Goal: Task Accomplishment & Management: Manage account settings

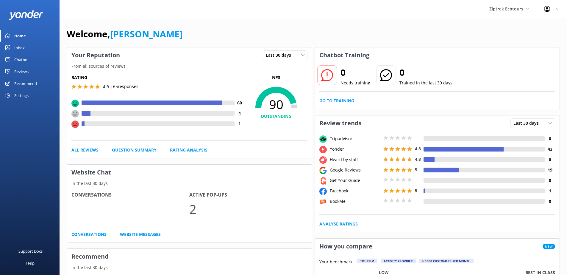
click at [20, 72] on div "Reviews" at bounding box center [21, 72] width 14 height 12
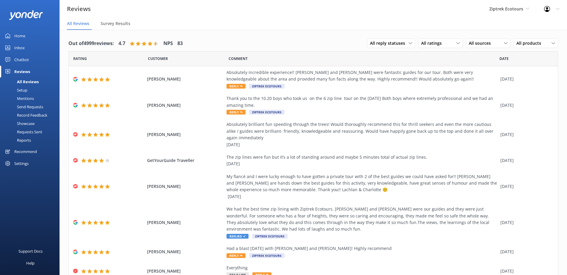
click at [24, 107] on div "Send Requests" at bounding box center [24, 106] width 40 height 8
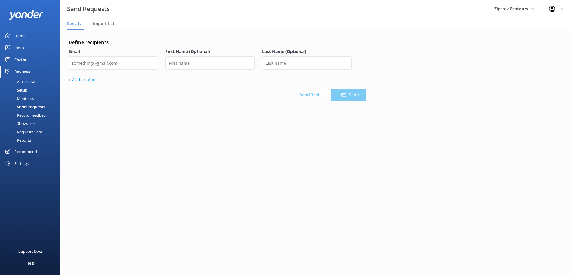
click at [24, 132] on div "Requests Sent" at bounding box center [23, 131] width 39 height 8
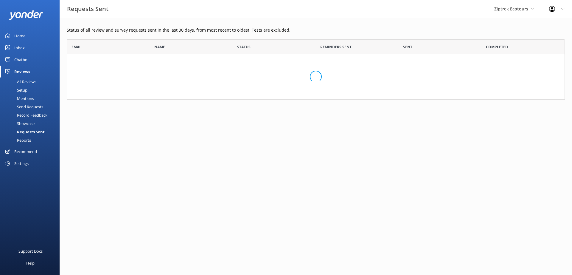
scroll to position [160, 493]
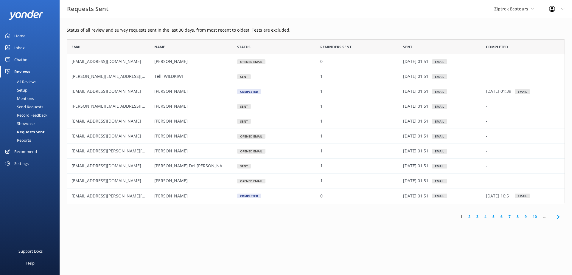
drag, startPoint x: 412, startPoint y: 65, endPoint x: 415, endPoint y: 95, distance: 30.8
click at [415, 95] on div "[EMAIL_ADDRESS][DOMAIN_NAME] [PERSON_NAME] Opened Email 0 [DATE] 01:51 Email - …" at bounding box center [316, 128] width 498 height 149
click at [421, 89] on p "[DATE] 01:51" at bounding box center [415, 91] width 25 height 7
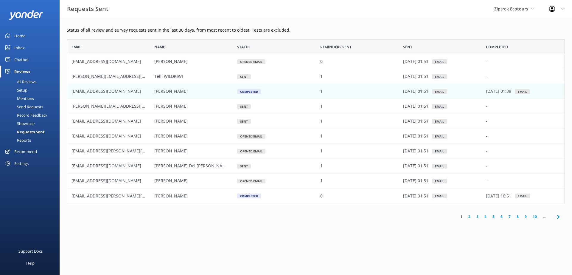
click at [342, 208] on div "Status of all review and survey requests sent in the last 30 days, from most re…" at bounding box center [316, 126] width 512 height 217
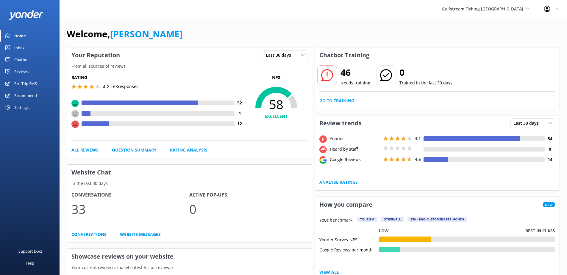
click at [27, 83] on div "Pre-Trip SMS" at bounding box center [25, 83] width 23 height 12
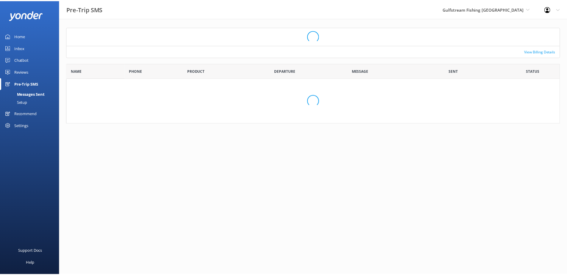
scroll to position [47, 493]
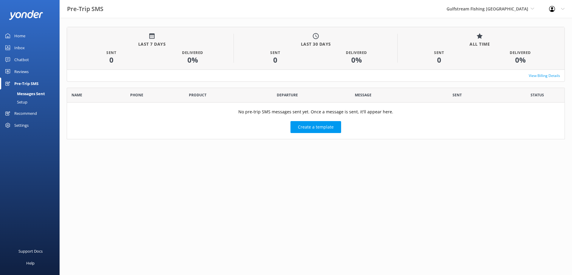
click at [26, 103] on div "Setup" at bounding box center [16, 102] width 24 height 8
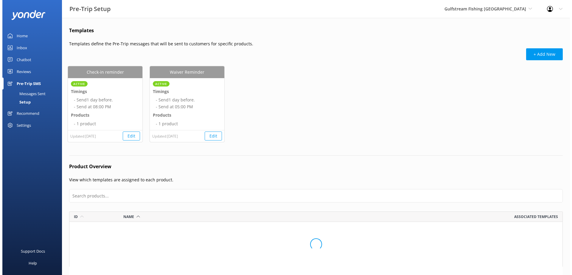
scroll to position [140, 489]
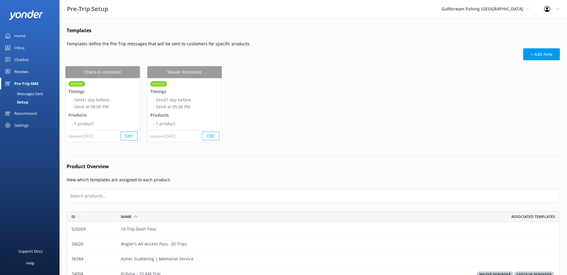
click at [27, 95] on div "Messages Sent" at bounding box center [24, 93] width 40 height 8
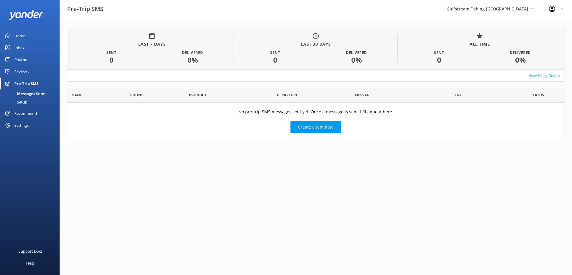
scroll to position [47, 493]
click at [26, 125] on div "Settings" at bounding box center [21, 125] width 14 height 12
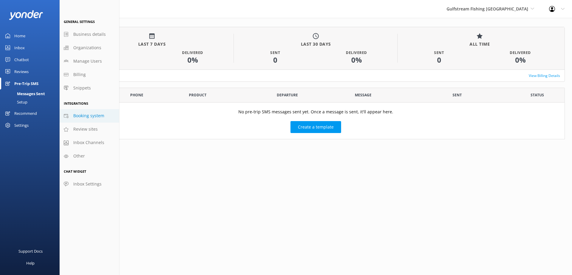
click at [93, 114] on span "Booking system" at bounding box center [88, 115] width 31 height 7
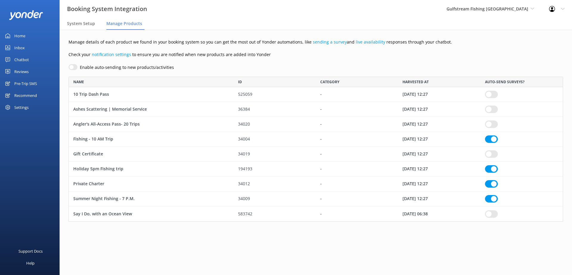
scroll to position [140, 490]
click at [81, 14] on div "Booking System Integration" at bounding box center [77, 9] width 155 height 18
click at [82, 22] on span "System Setup" at bounding box center [81, 24] width 28 height 6
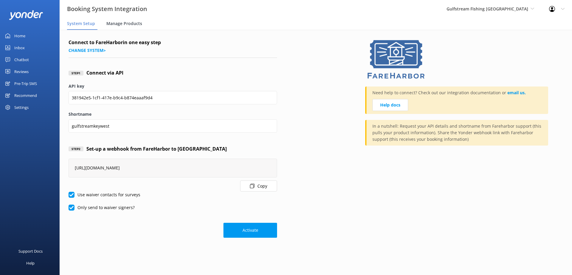
click at [129, 26] on span "Manage Products" at bounding box center [124, 24] width 36 height 6
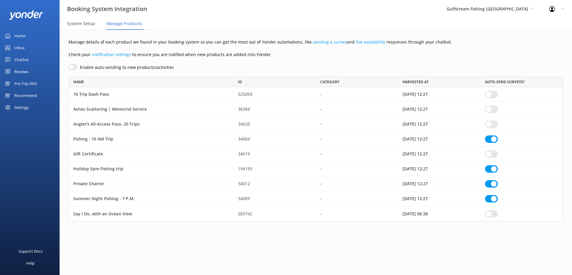
scroll to position [140, 490]
